Goal: Information Seeking & Learning: Learn about a topic

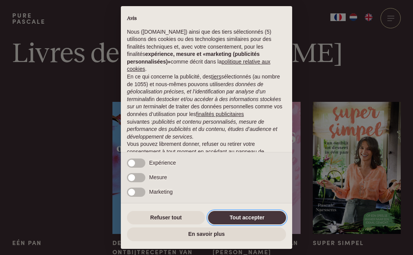
click at [247, 218] on button "Tout accepter" at bounding box center [247, 218] width 78 height 14
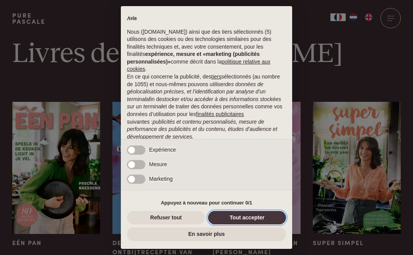
scroll to position [55, 0]
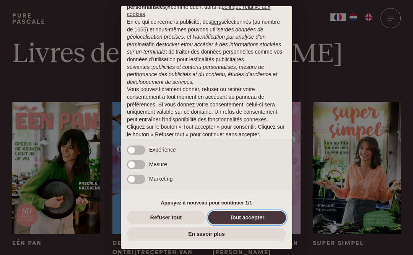
click at [249, 219] on button "Tout accepter" at bounding box center [247, 218] width 78 height 14
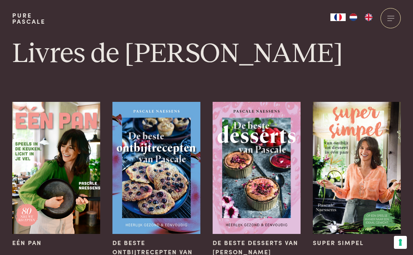
click at [335, 16] on img "FR" at bounding box center [338, 17] width 9 height 8
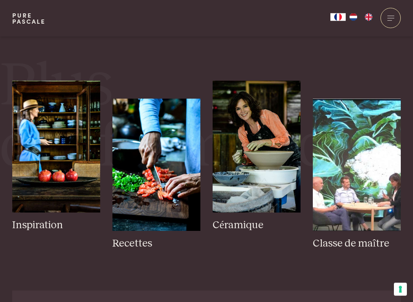
scroll to position [792, 0]
click at [272, 143] on img at bounding box center [257, 147] width 88 height 132
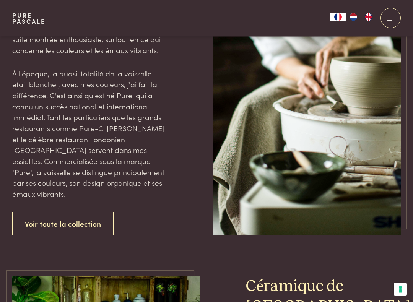
scroll to position [1016, 0]
click at [71, 212] on link "Voir toute la collection" at bounding box center [62, 224] width 101 height 24
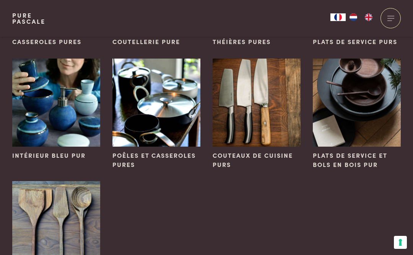
scroll to position [416, 0]
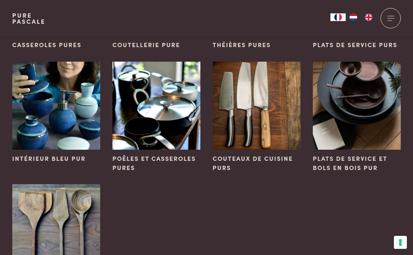
click at [262, 115] on img at bounding box center [257, 106] width 88 height 88
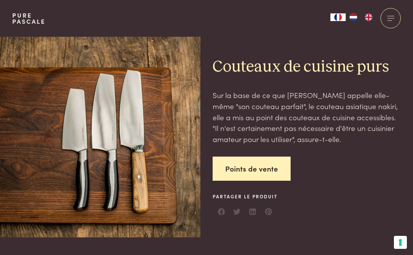
click at [259, 168] on link "Points de vente" at bounding box center [252, 168] width 78 height 24
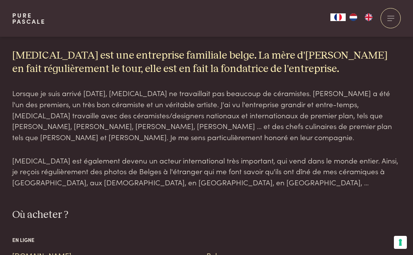
scroll to position [505, 0]
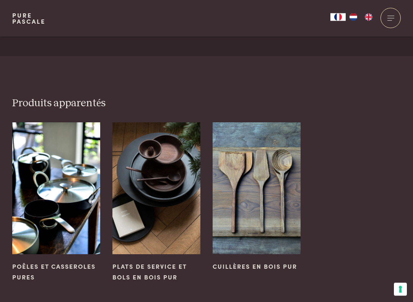
scroll to position [866, 0]
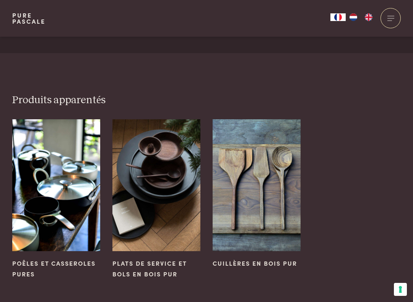
click at [164, 177] on img at bounding box center [156, 185] width 88 height 132
